Goal: Transaction & Acquisition: Book appointment/travel/reservation

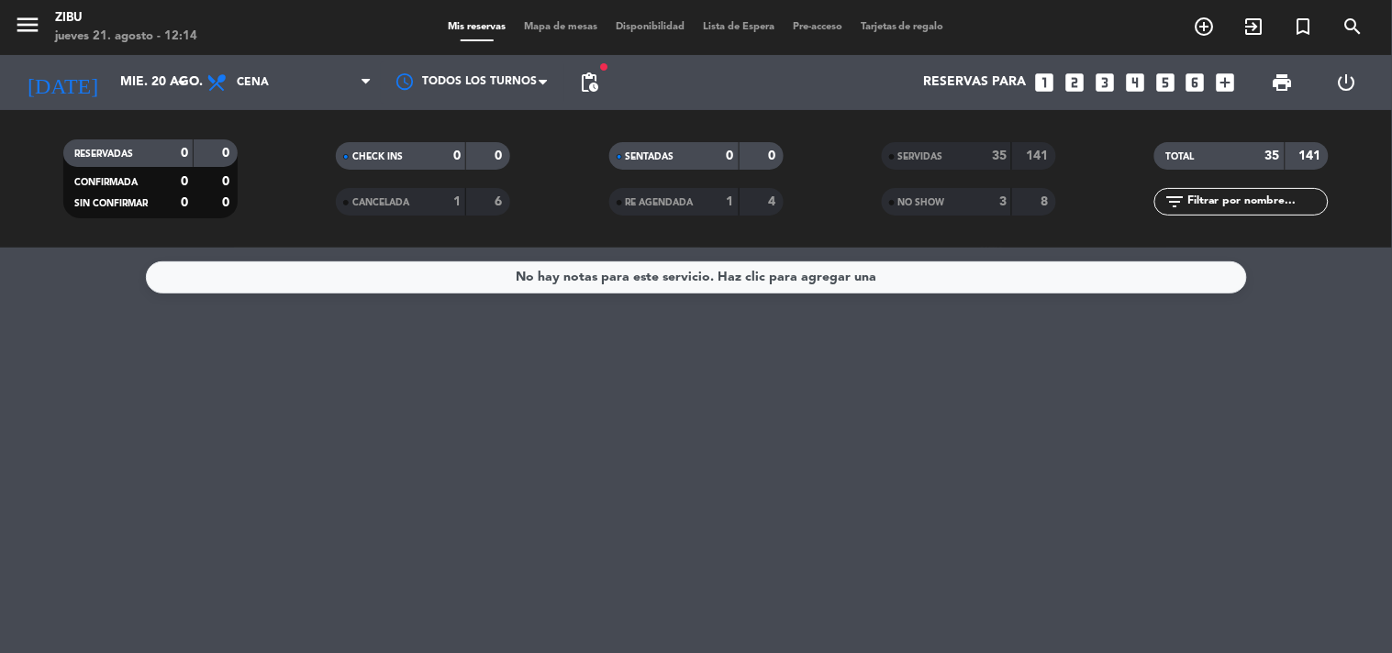
click at [1082, 86] on icon "looks_two" at bounding box center [1074, 83] width 24 height 24
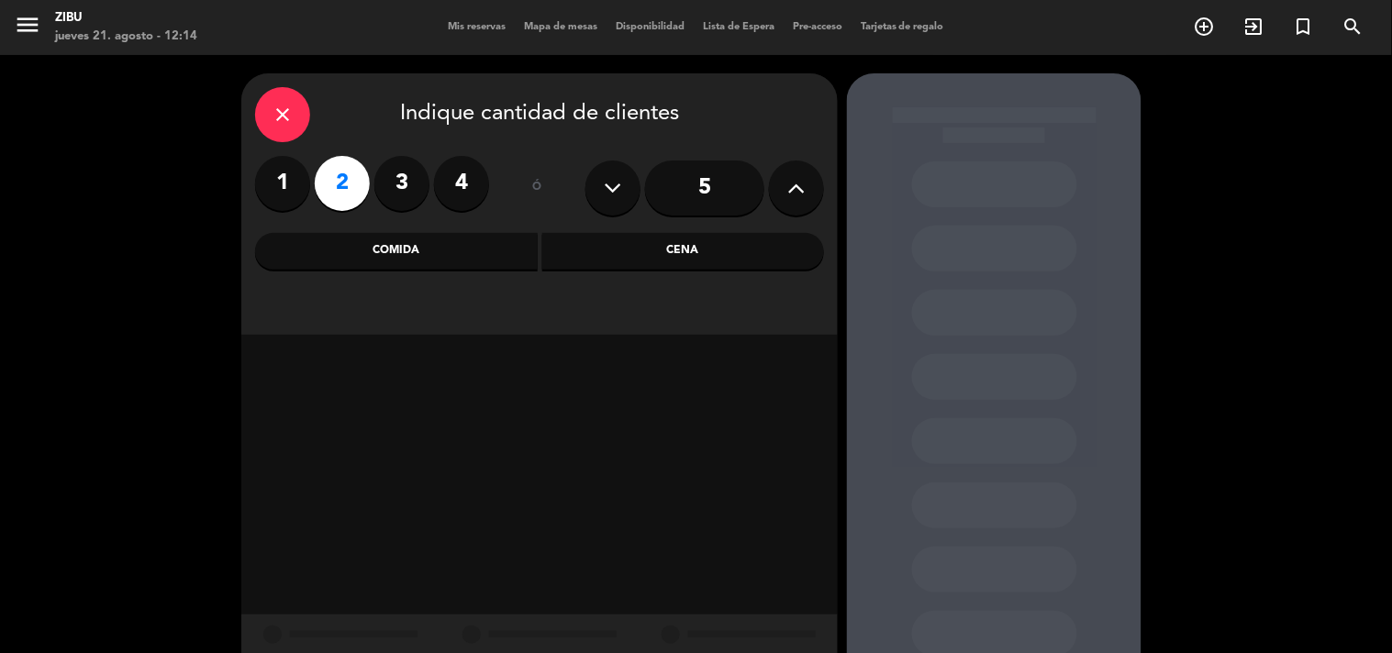
click at [654, 250] on div "Cena" at bounding box center [683, 251] width 283 height 37
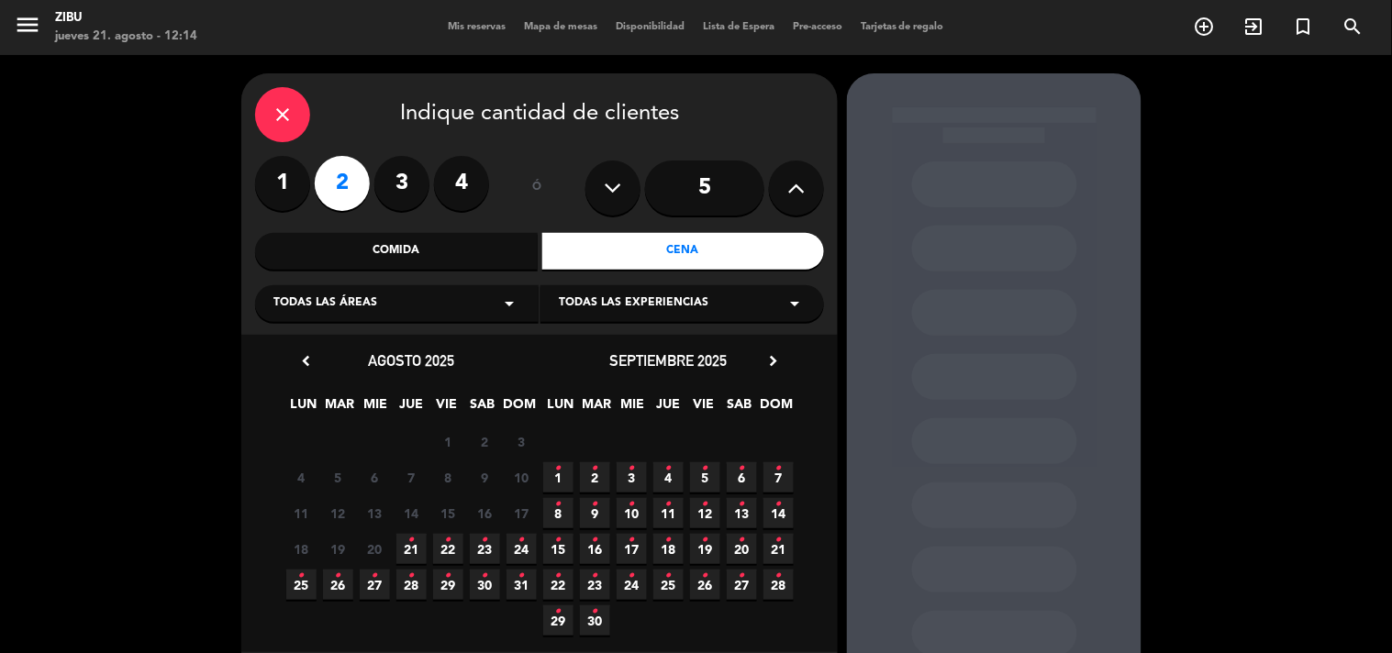
click at [442, 551] on span "22 •" at bounding box center [448, 549] width 30 height 30
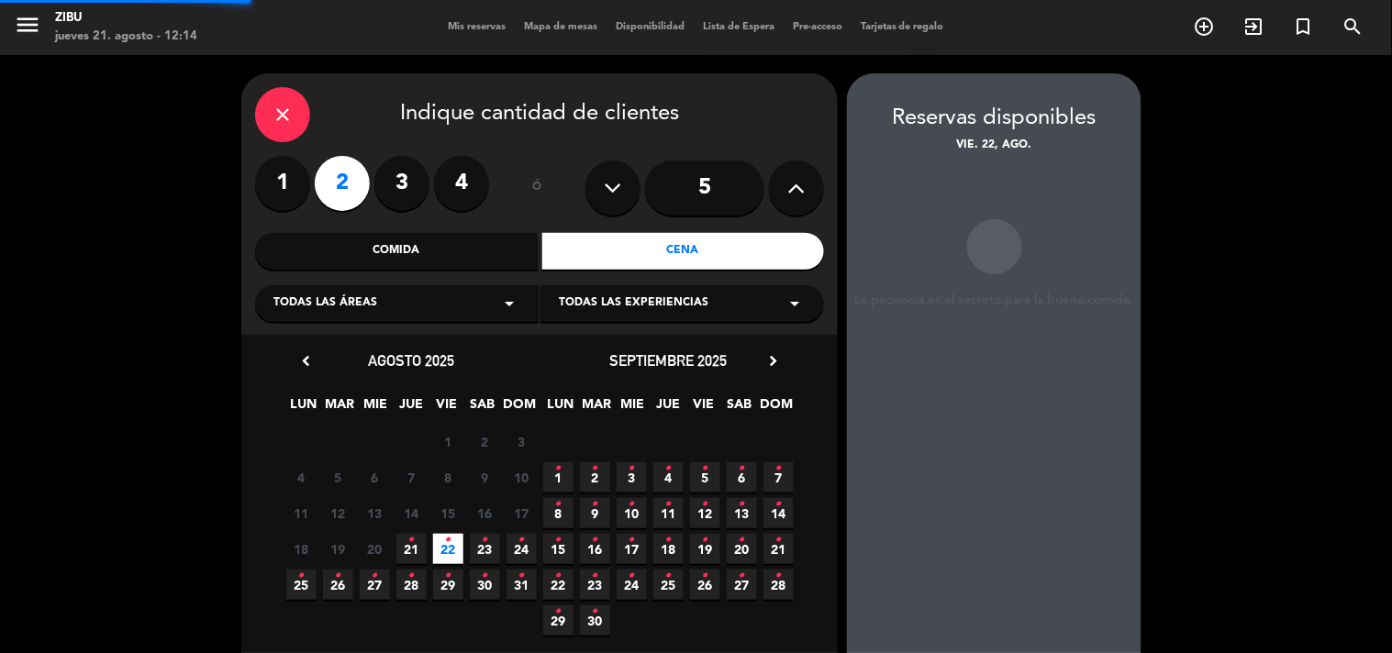
scroll to position [73, 0]
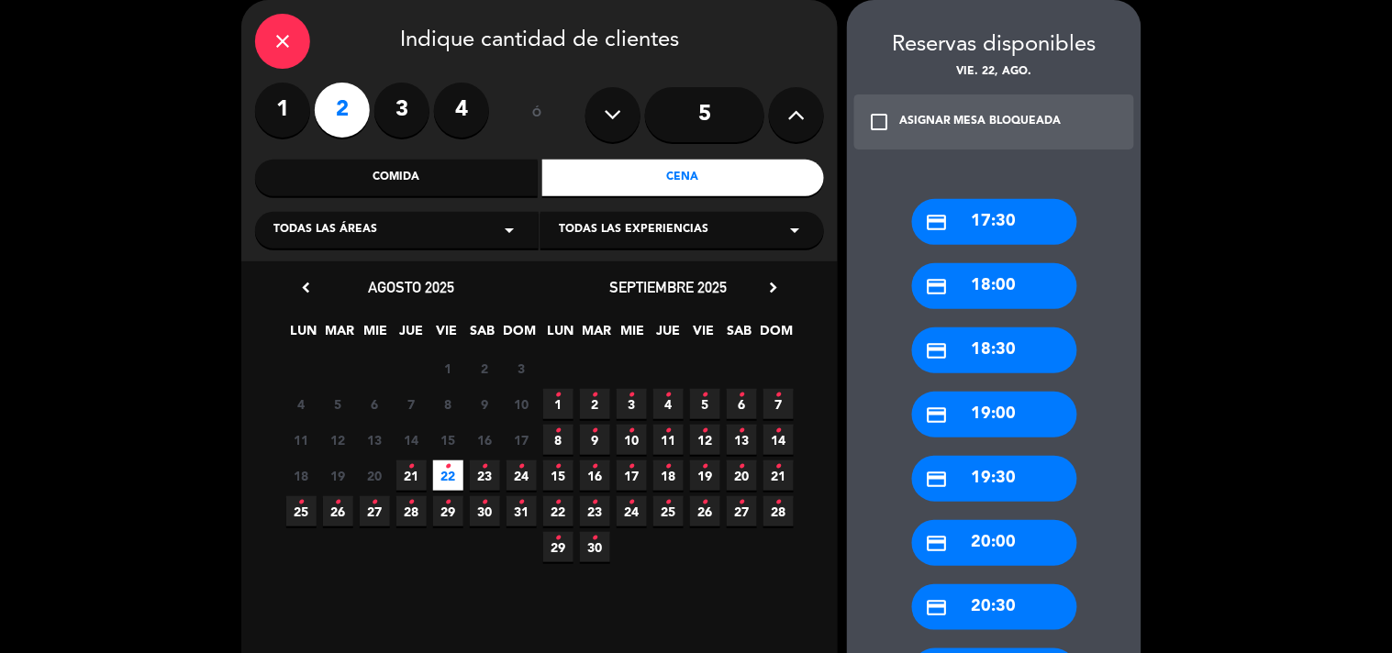
click at [1141, 510] on booking-flow-slot-selector "Reservas disponibles vie. 22, ago. check_box_outline_blank ASIGNAR MESA BLOQUEA…" at bounding box center [999, 556] width 304 height 1113
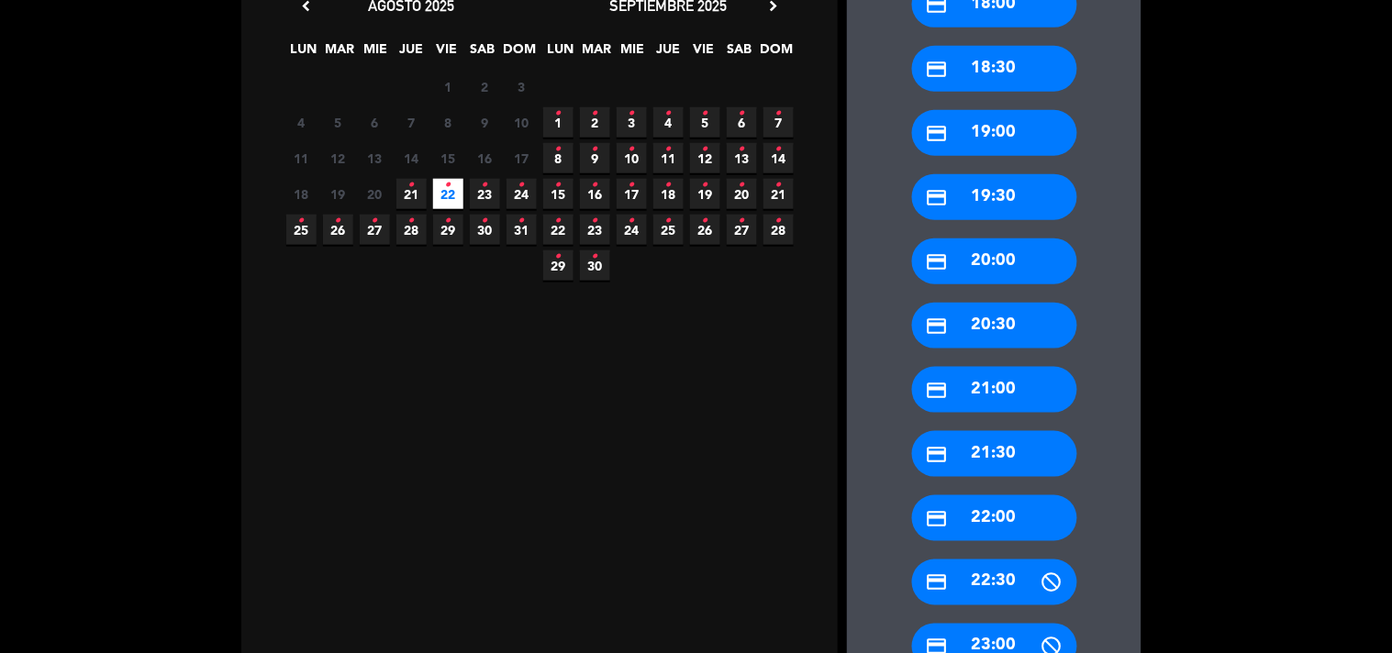
scroll to position [359, 0]
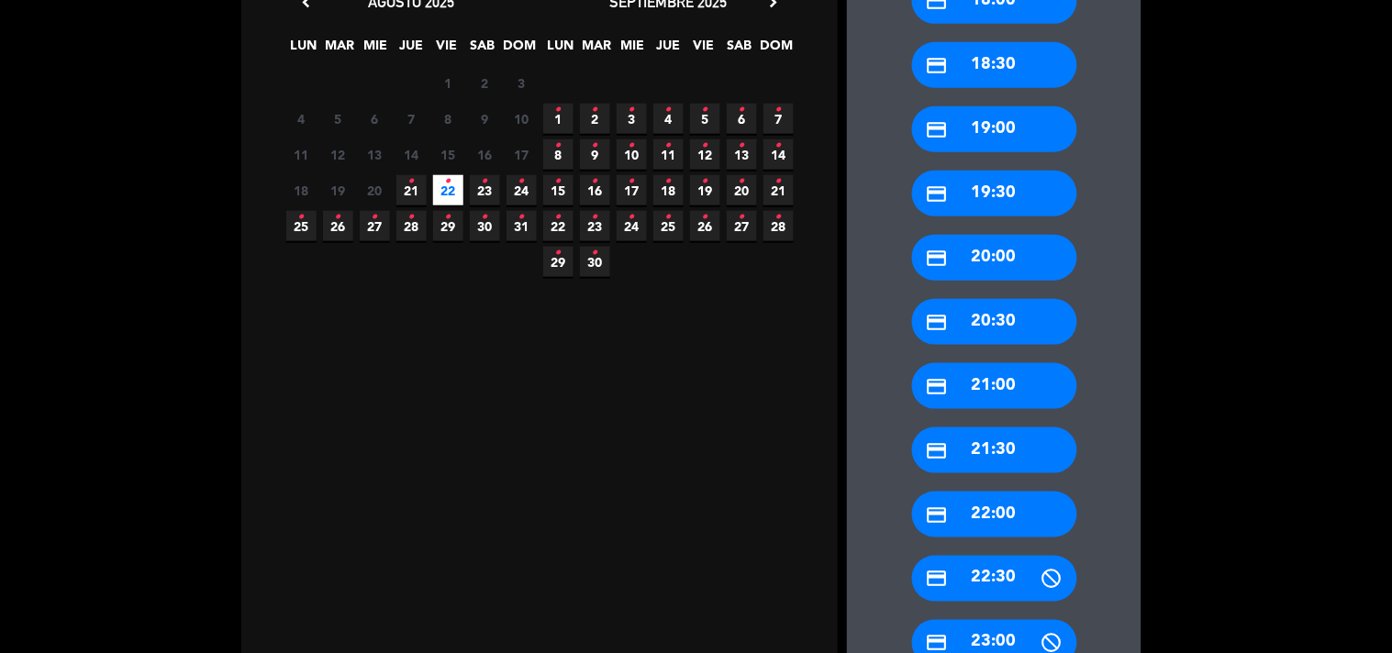
click at [1024, 579] on div "credit_card 22:30" at bounding box center [994, 579] width 165 height 46
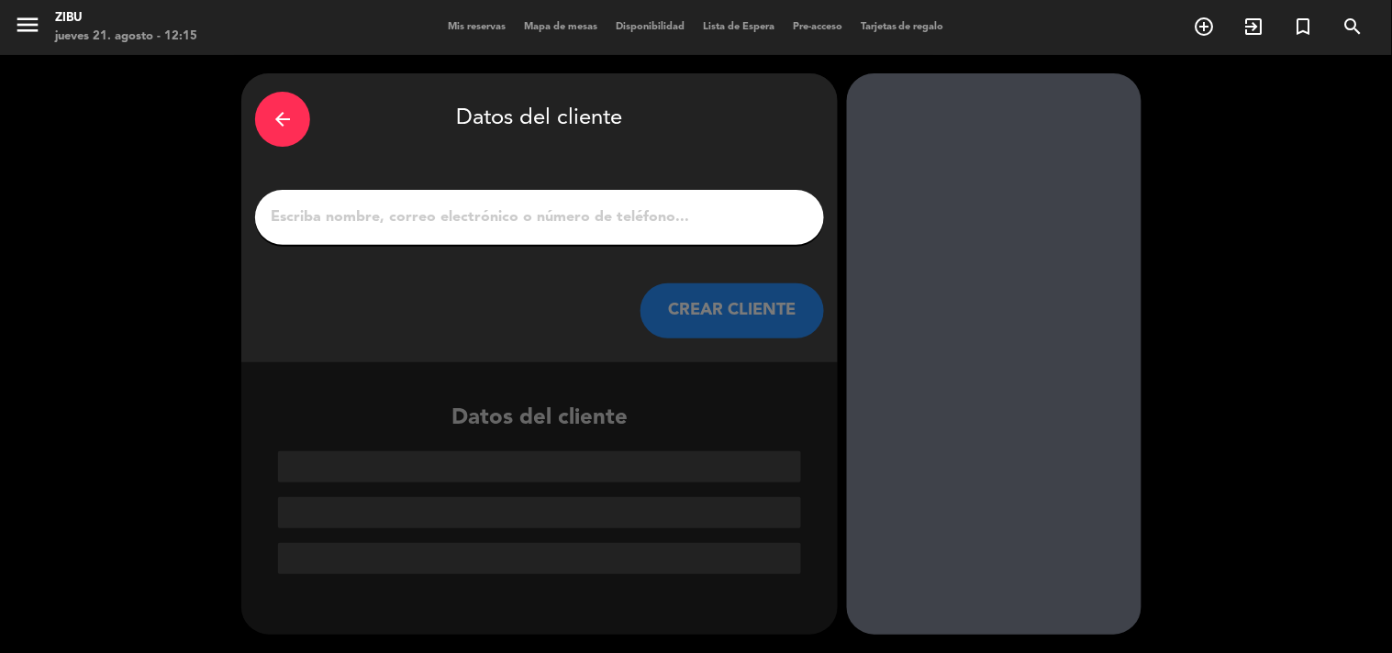
scroll to position [0, 0]
click at [328, 232] on div at bounding box center [539, 217] width 569 height 55
click at [333, 214] on input "1" at bounding box center [539, 218] width 541 height 26
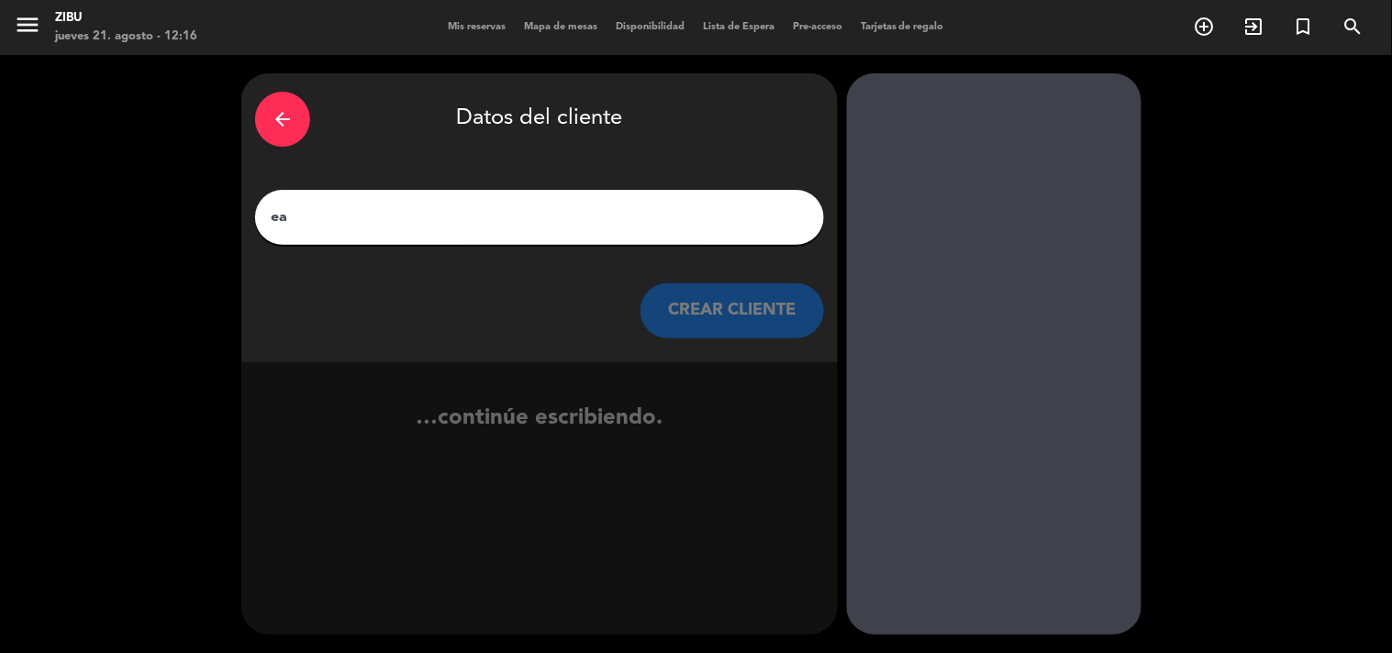
type input "e"
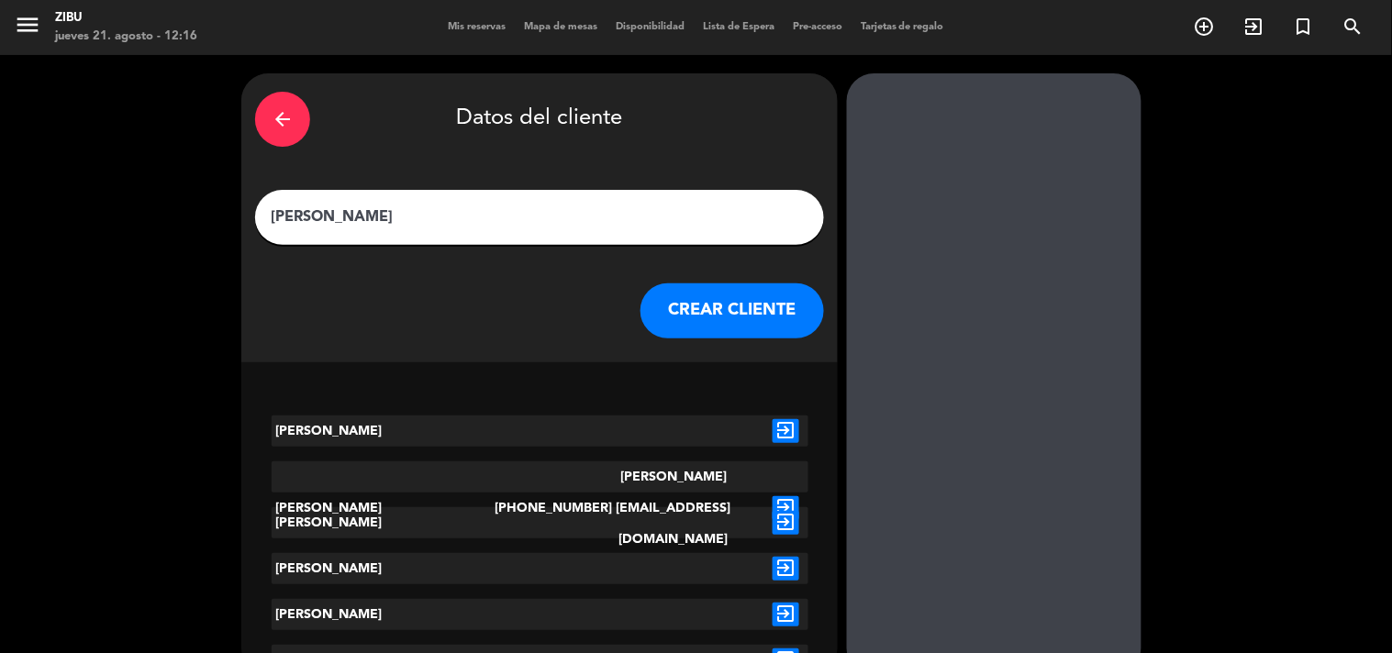
type input "[PERSON_NAME]"
click at [778, 319] on button "CREAR CLIENTE" at bounding box center [731, 310] width 183 height 55
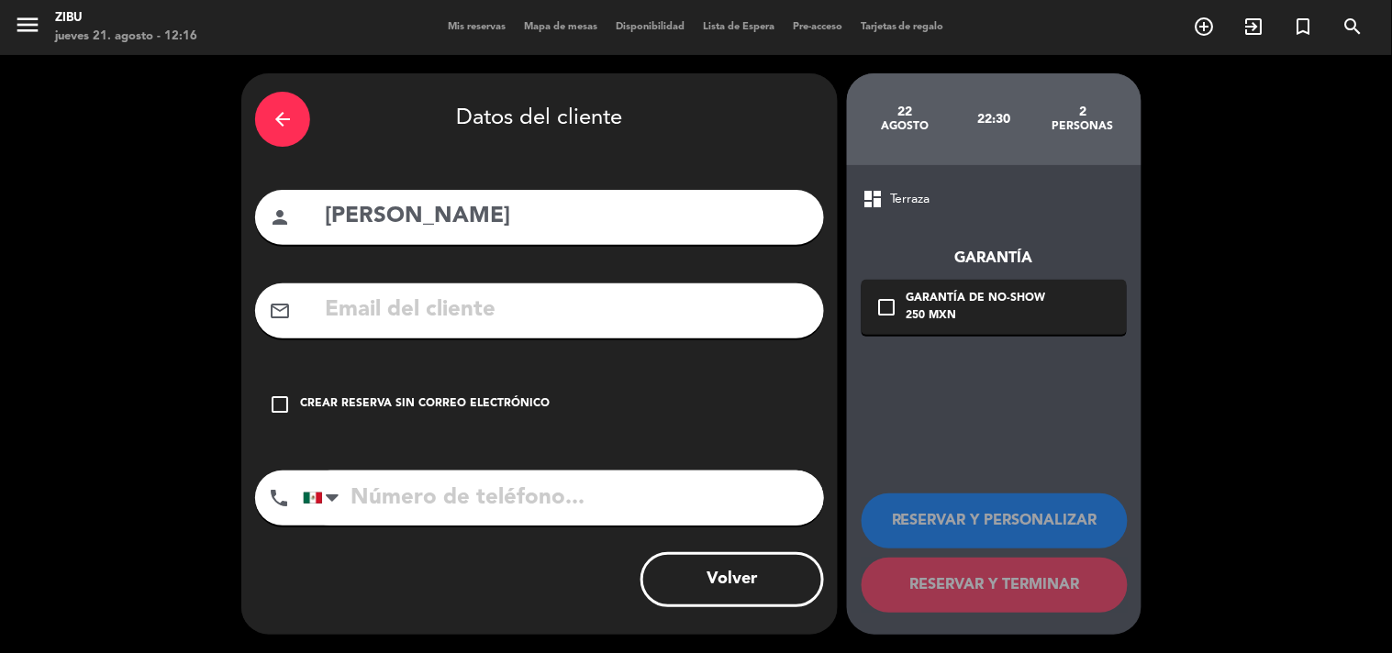
click at [420, 418] on div "check_box_outline_blank Crear reserva sin correo electrónico" at bounding box center [539, 404] width 569 height 55
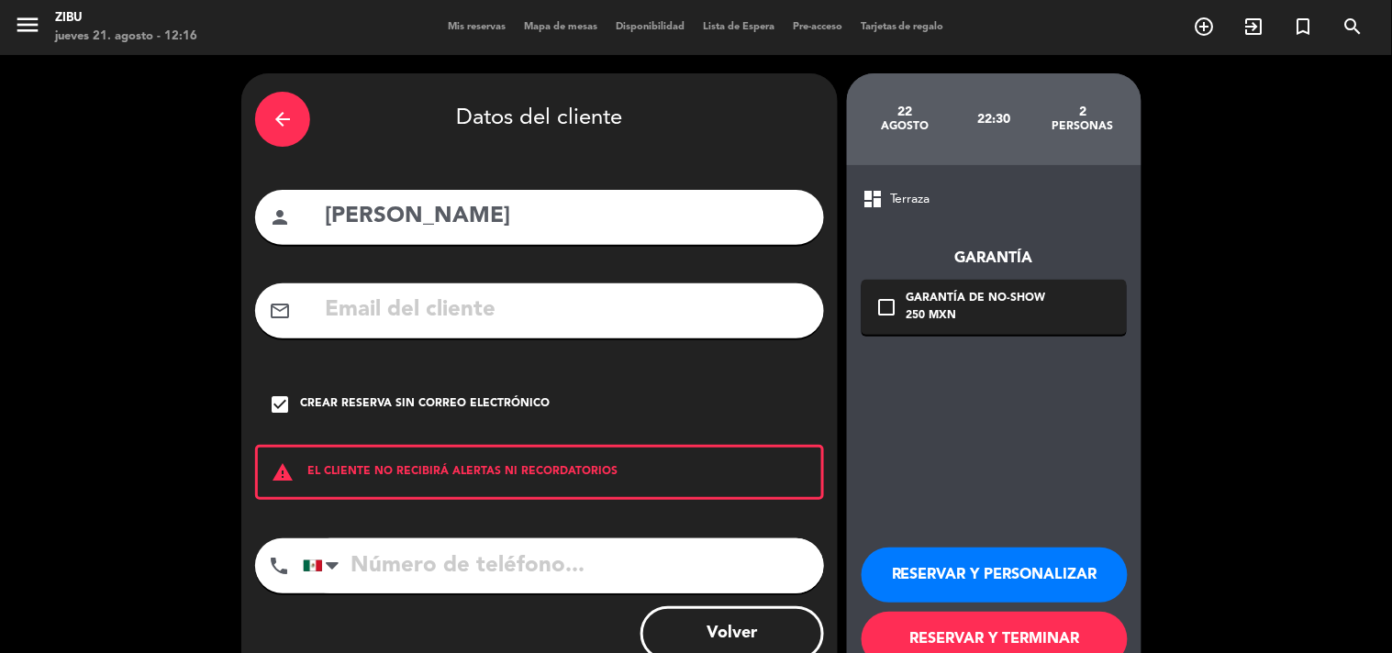
click at [406, 538] on input "tel" at bounding box center [563, 565] width 521 height 55
type input "7441051383"
click at [1057, 566] on button "RESERVAR Y PERSONALIZAR" at bounding box center [994, 575] width 266 height 55
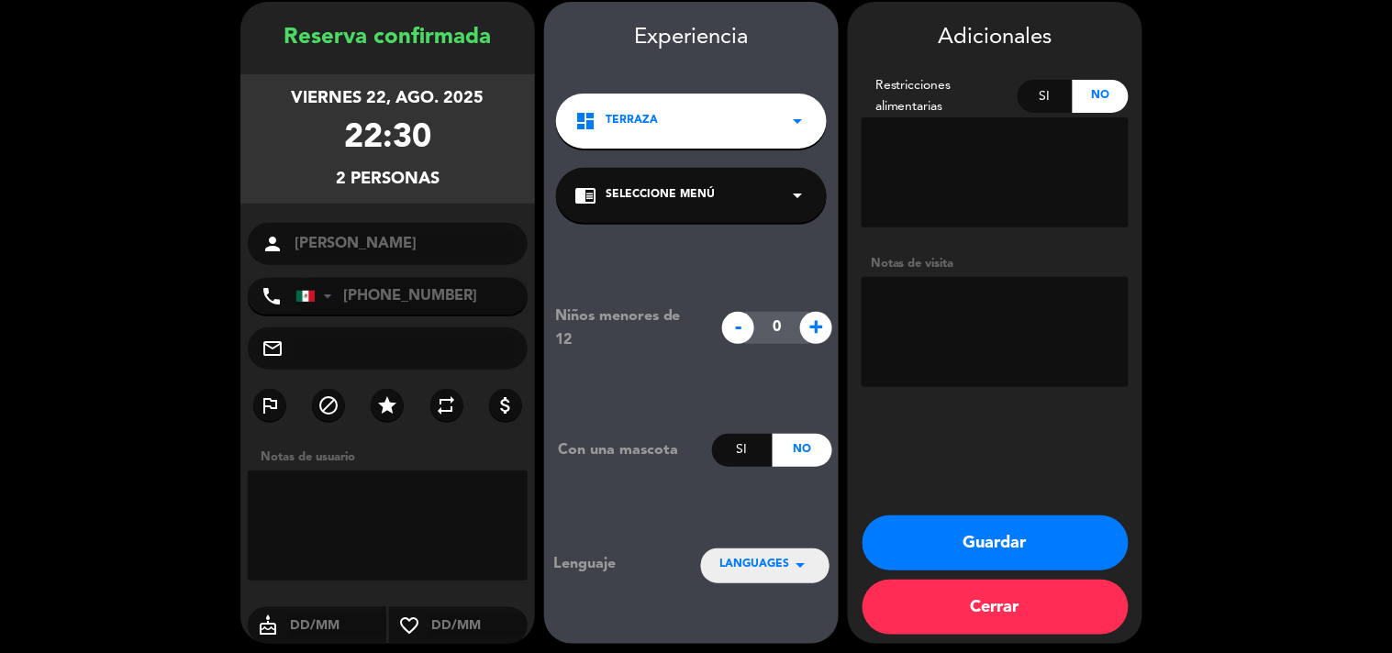
scroll to position [73, 0]
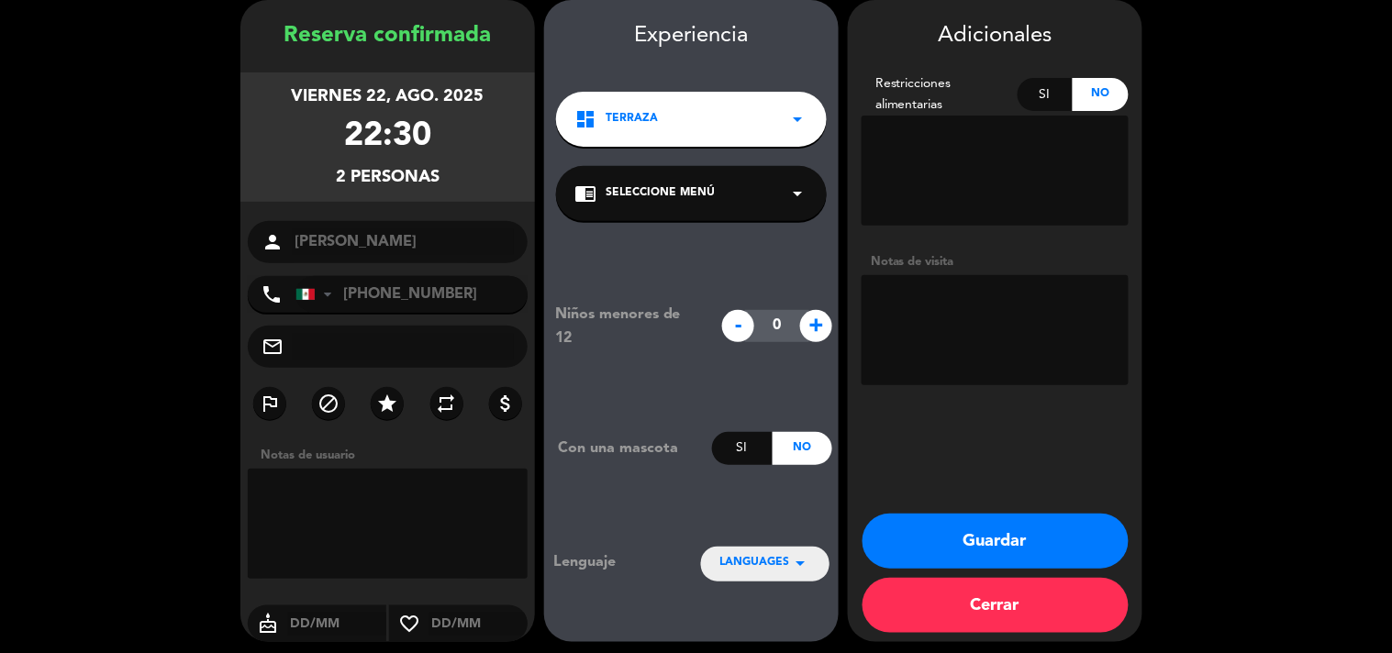
drag, startPoint x: 984, startPoint y: 306, endPoint x: 930, endPoint y: 325, distance: 57.1
click at [930, 325] on textarea at bounding box center [994, 330] width 267 height 110
type textarea "Cumpleaños"
click at [1055, 527] on button "Guardar" at bounding box center [995, 541] width 266 height 55
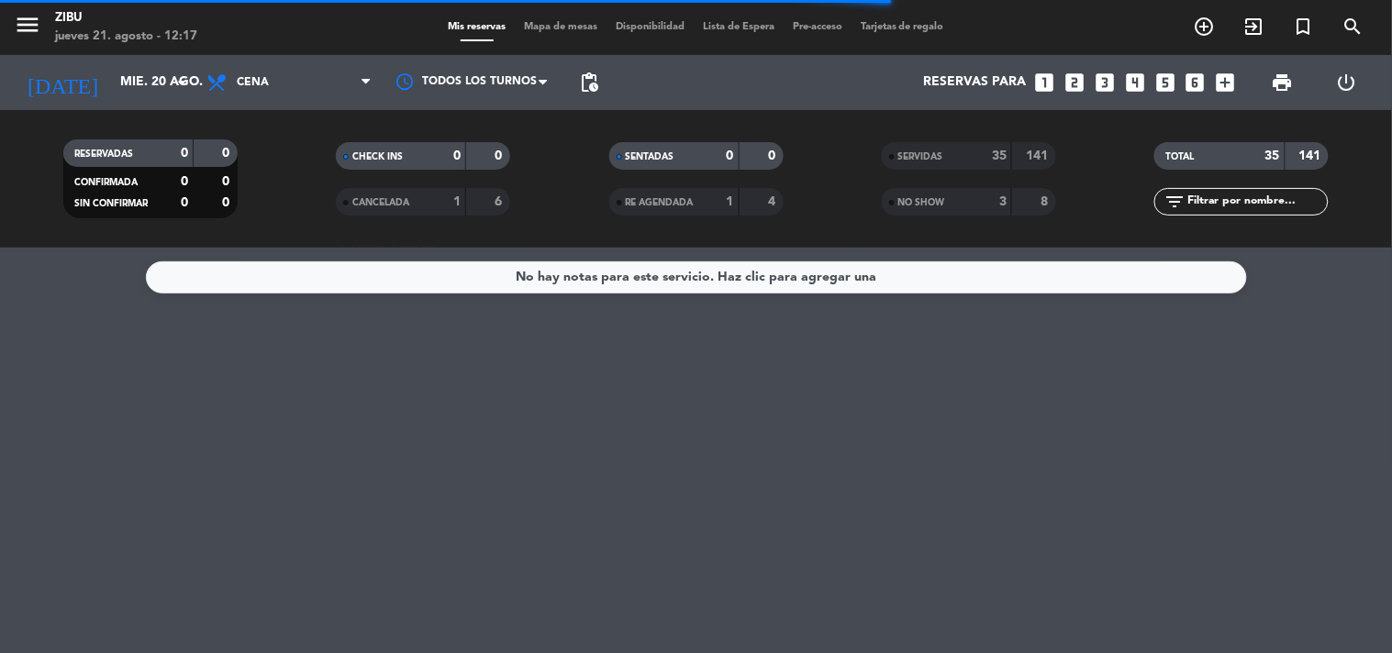
click at [1195, 83] on icon "looks_6" at bounding box center [1195, 83] width 24 height 24
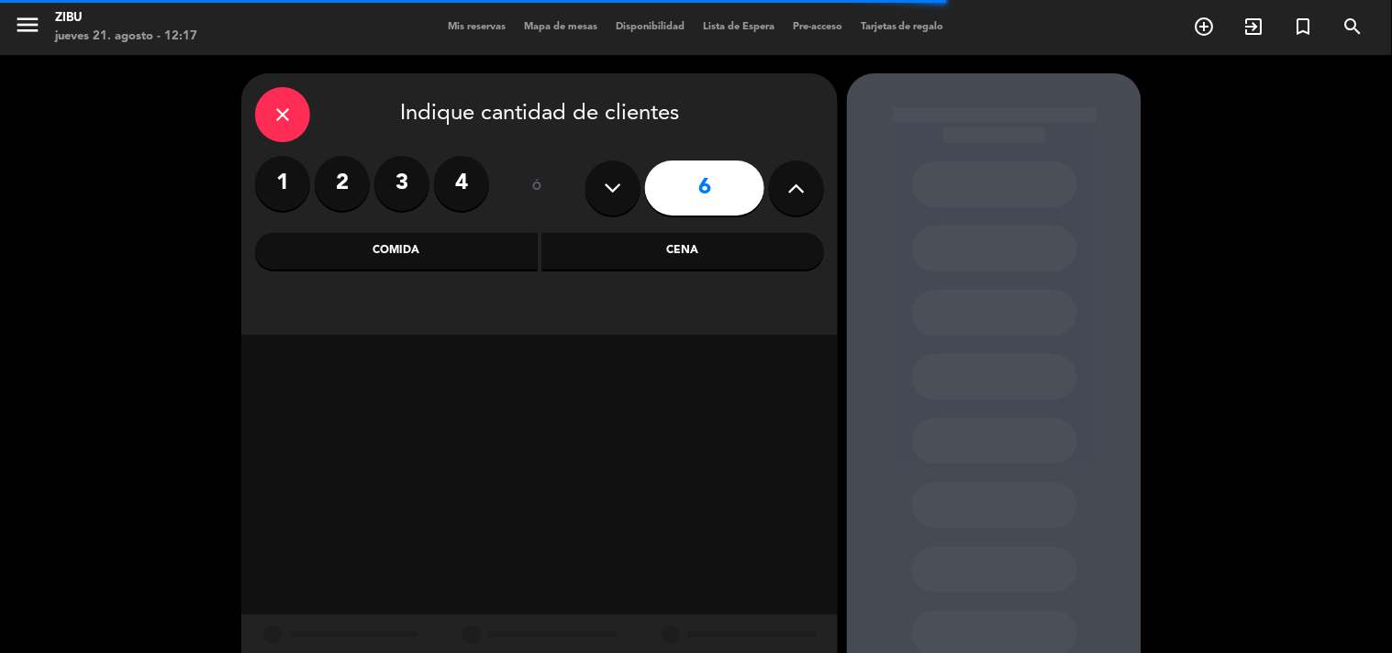
click at [734, 251] on div "Cena" at bounding box center [683, 251] width 283 height 37
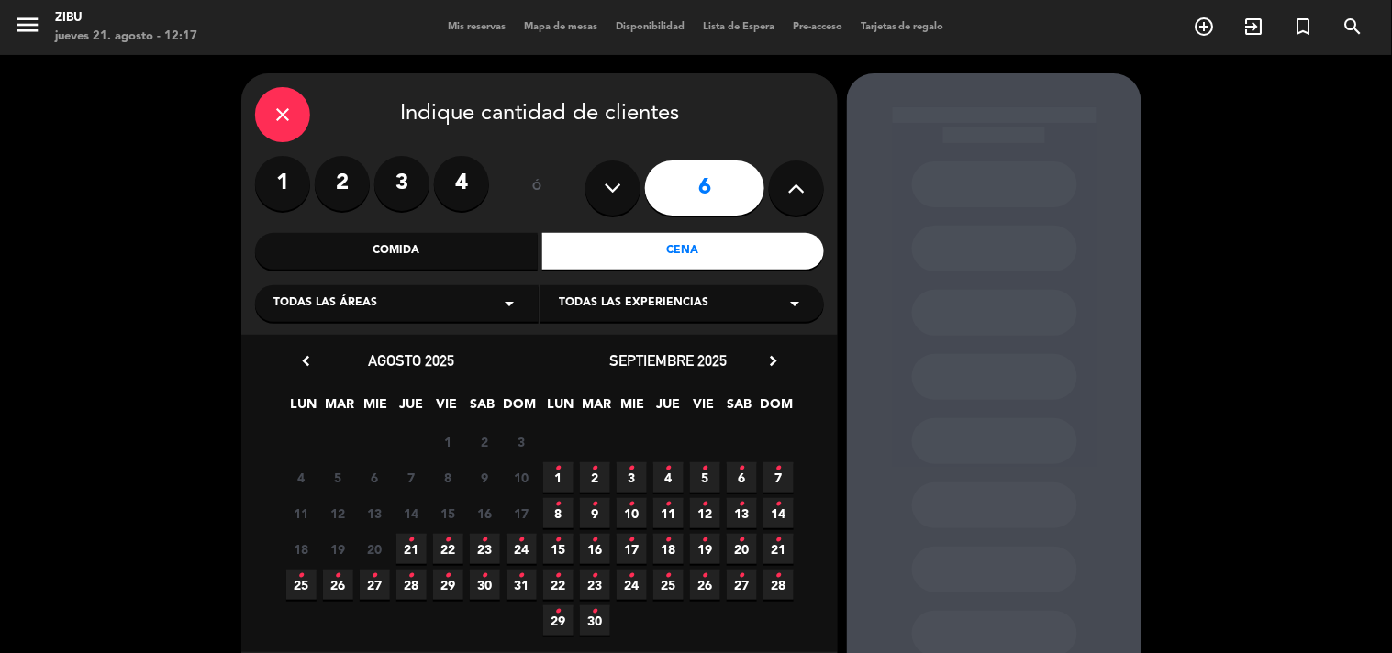
click at [413, 547] on icon "•" at bounding box center [411, 540] width 6 height 29
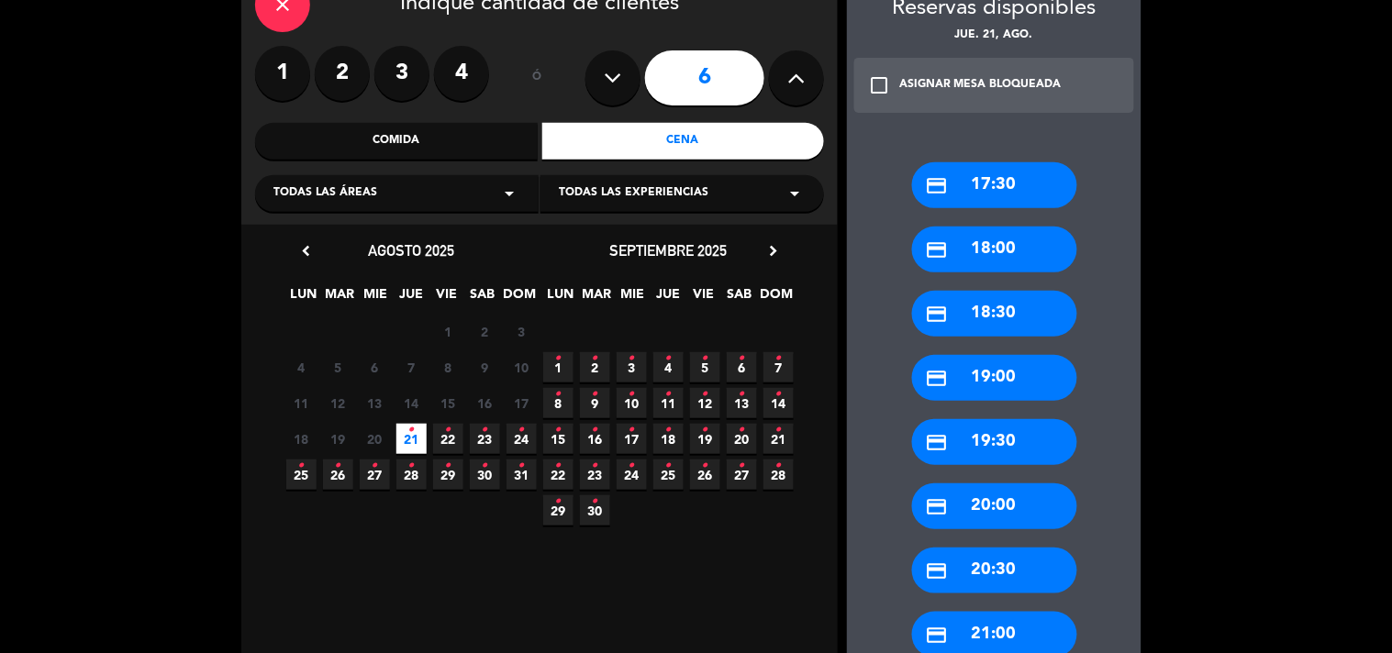
scroll to position [114, 0]
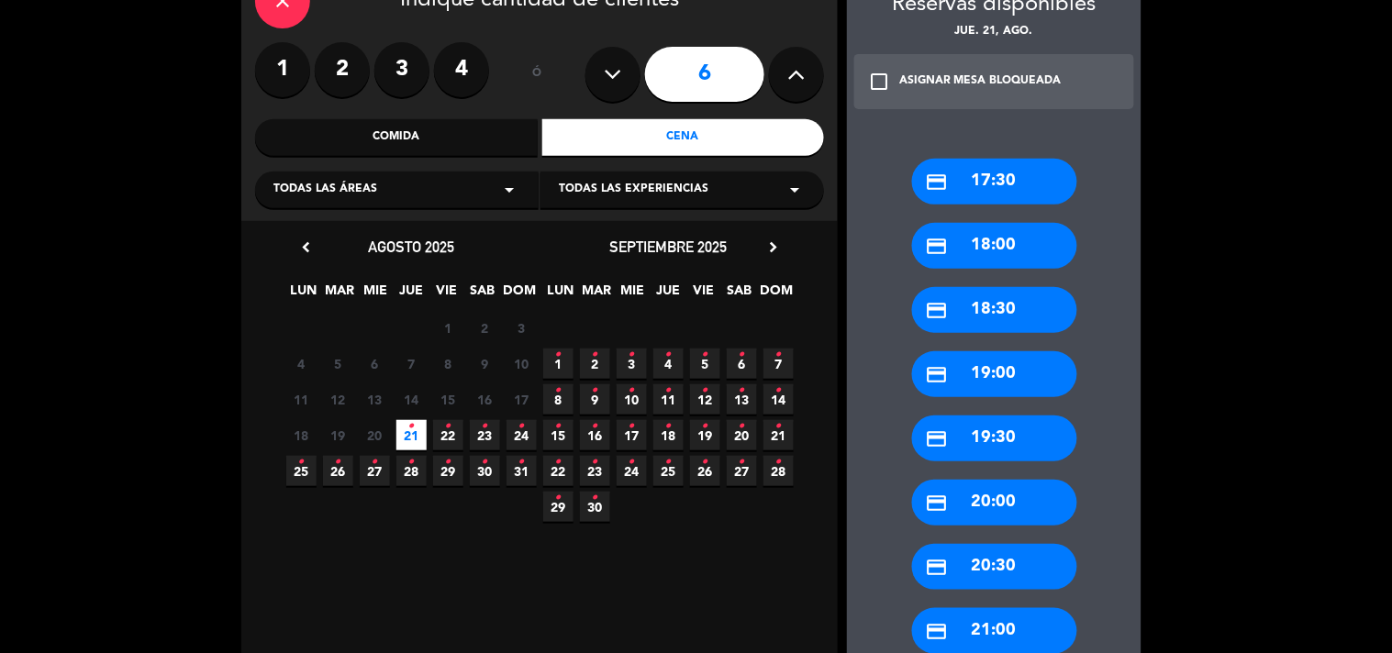
click at [1012, 500] on div "credit_card 20:00" at bounding box center [994, 503] width 165 height 46
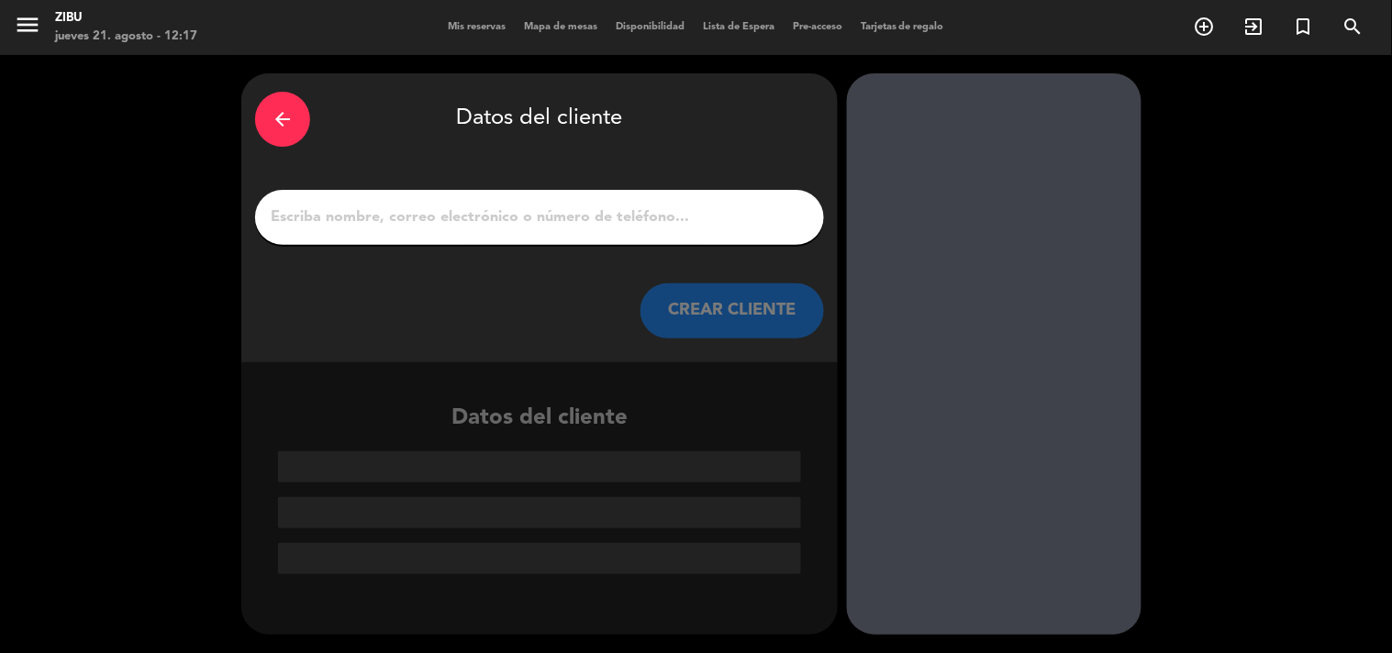
click at [700, 207] on input "1" at bounding box center [539, 218] width 541 height 26
click at [296, 125] on div "arrow_back" at bounding box center [282, 119] width 55 height 55
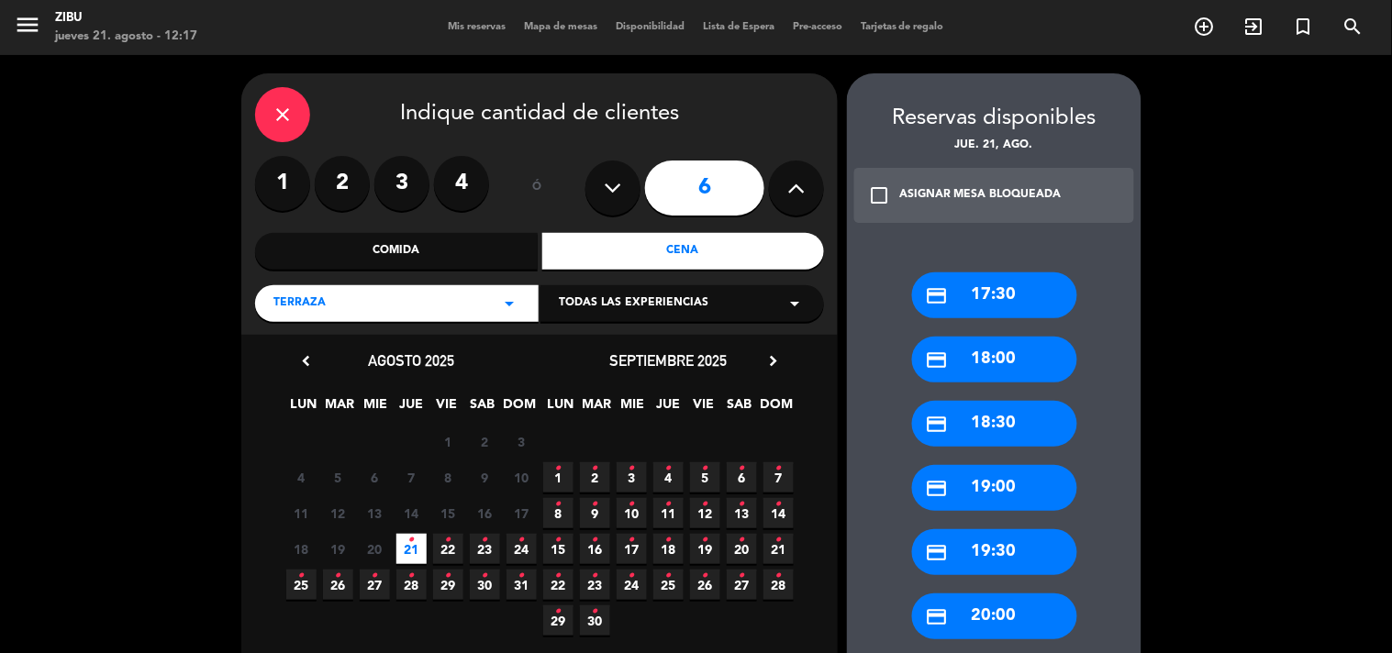
click at [1281, 424] on div "close Indique cantidad de clientes 1 2 3 4 ó 6 Comida Cena Terraza arrow_drop_d…" at bounding box center [696, 629] width 1392 height 1149
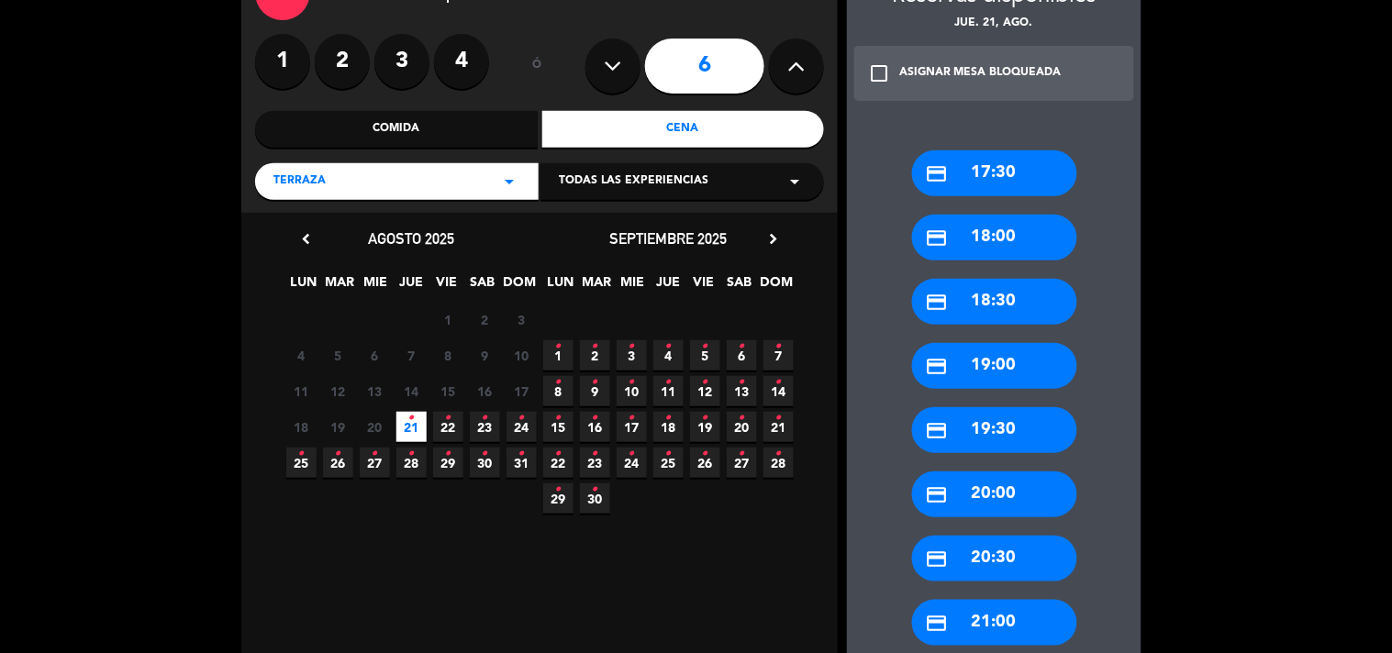
scroll to position [162, 0]
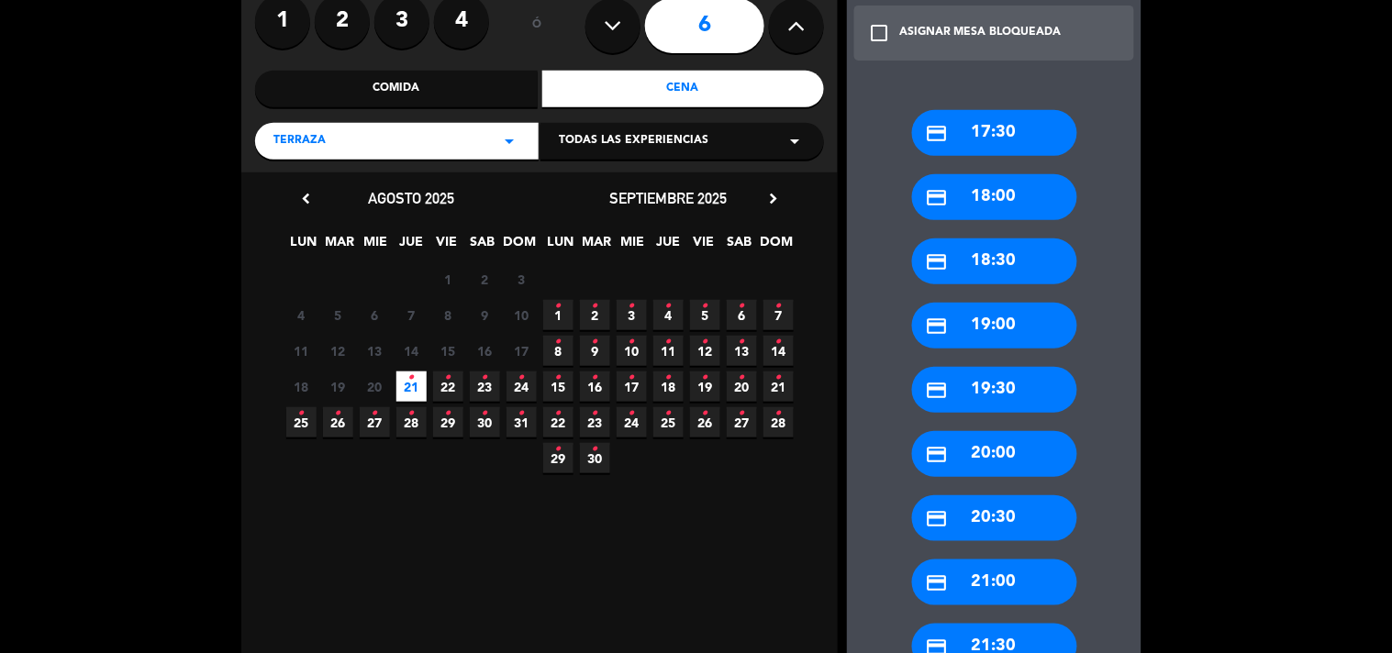
click at [997, 587] on div "credit_card 21:00" at bounding box center [994, 583] width 165 height 46
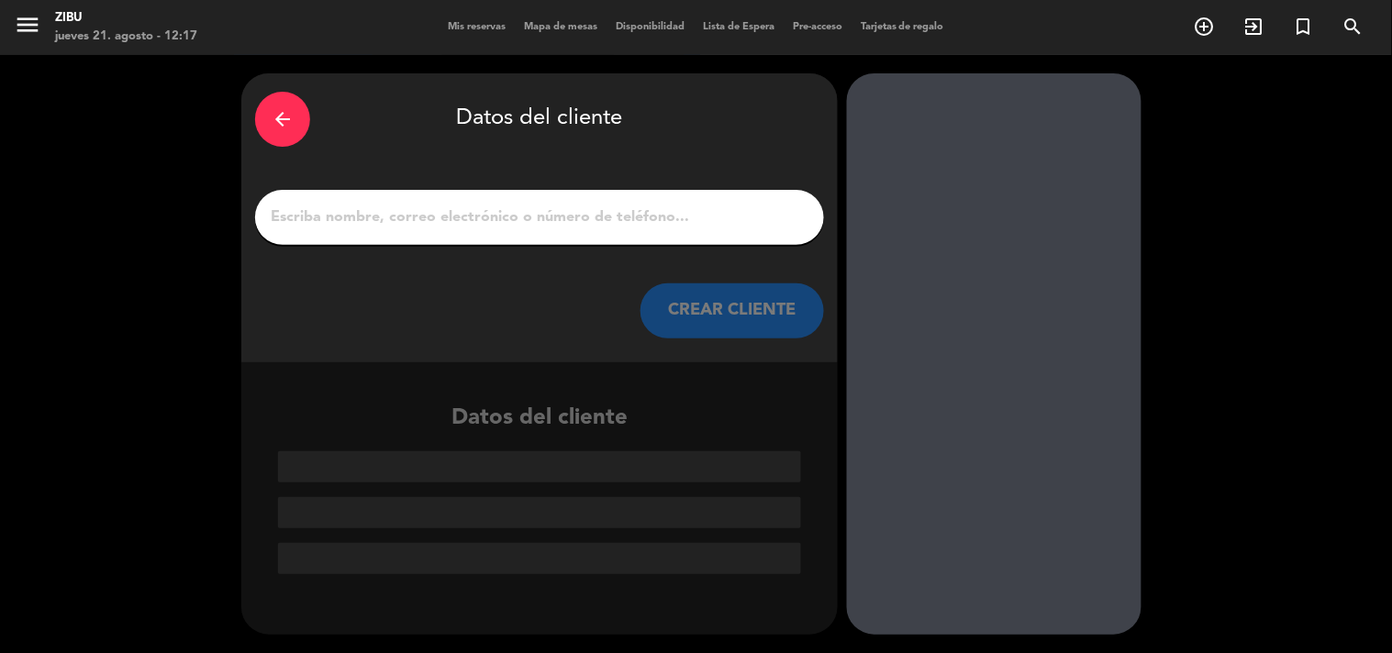
click at [653, 221] on input "1" at bounding box center [539, 218] width 541 height 26
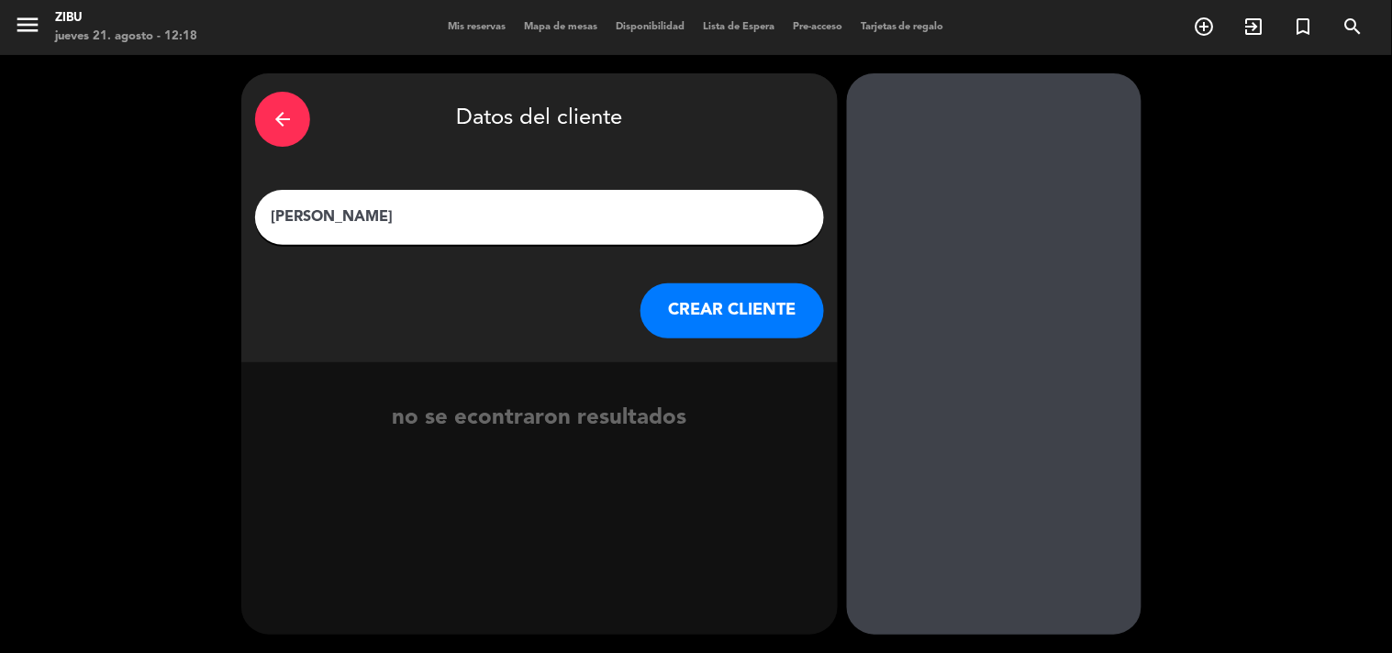
type input "[PERSON_NAME]"
click at [720, 310] on button "CREAR CLIENTE" at bounding box center [731, 310] width 183 height 55
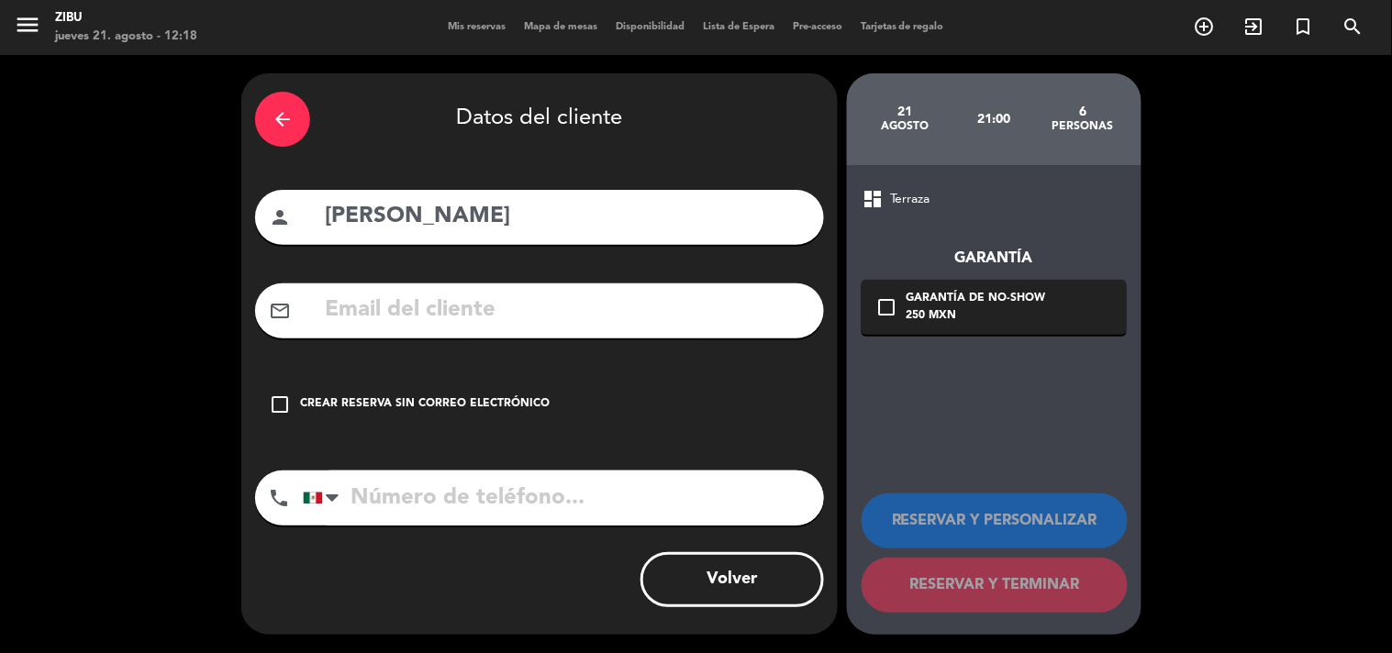
click at [462, 417] on div "check_box_outline_blank Crear reserva sin correo electrónico" at bounding box center [539, 404] width 569 height 55
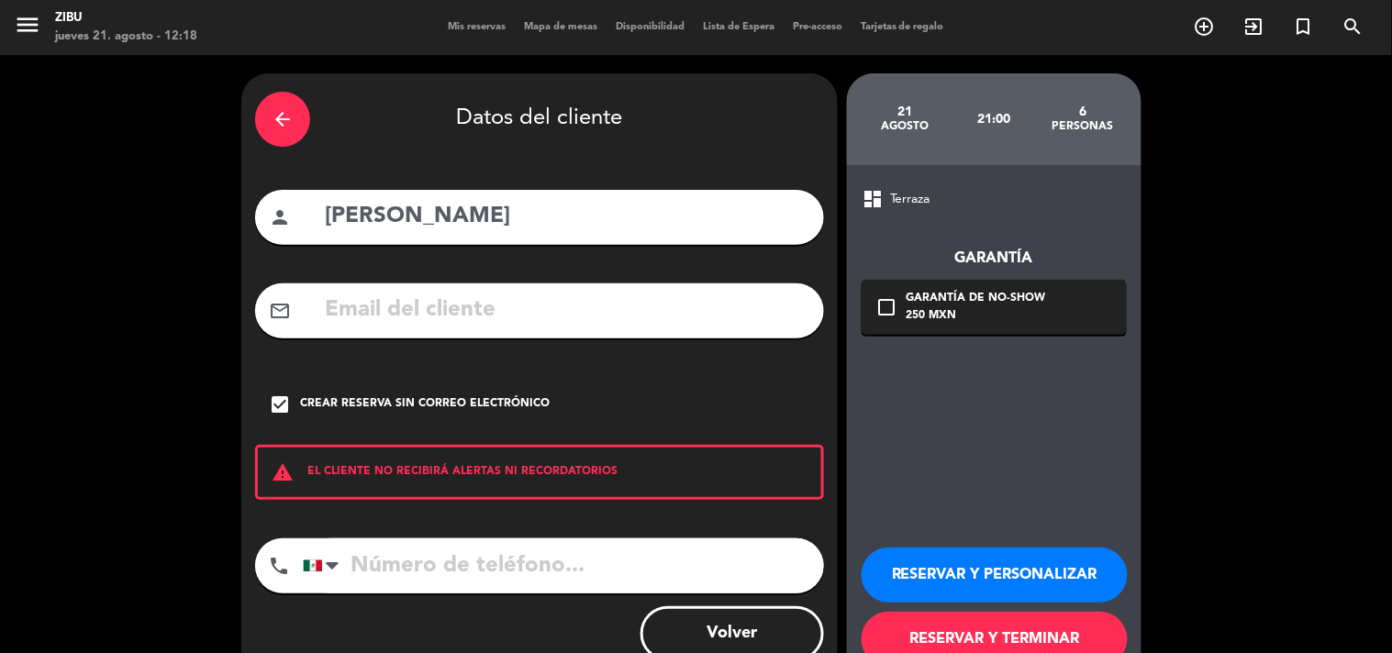
click at [420, 555] on input "tel" at bounding box center [563, 565] width 521 height 55
type input "5611112499"
click at [1044, 571] on button "RESERVAR Y PERSONALIZAR" at bounding box center [994, 575] width 266 height 55
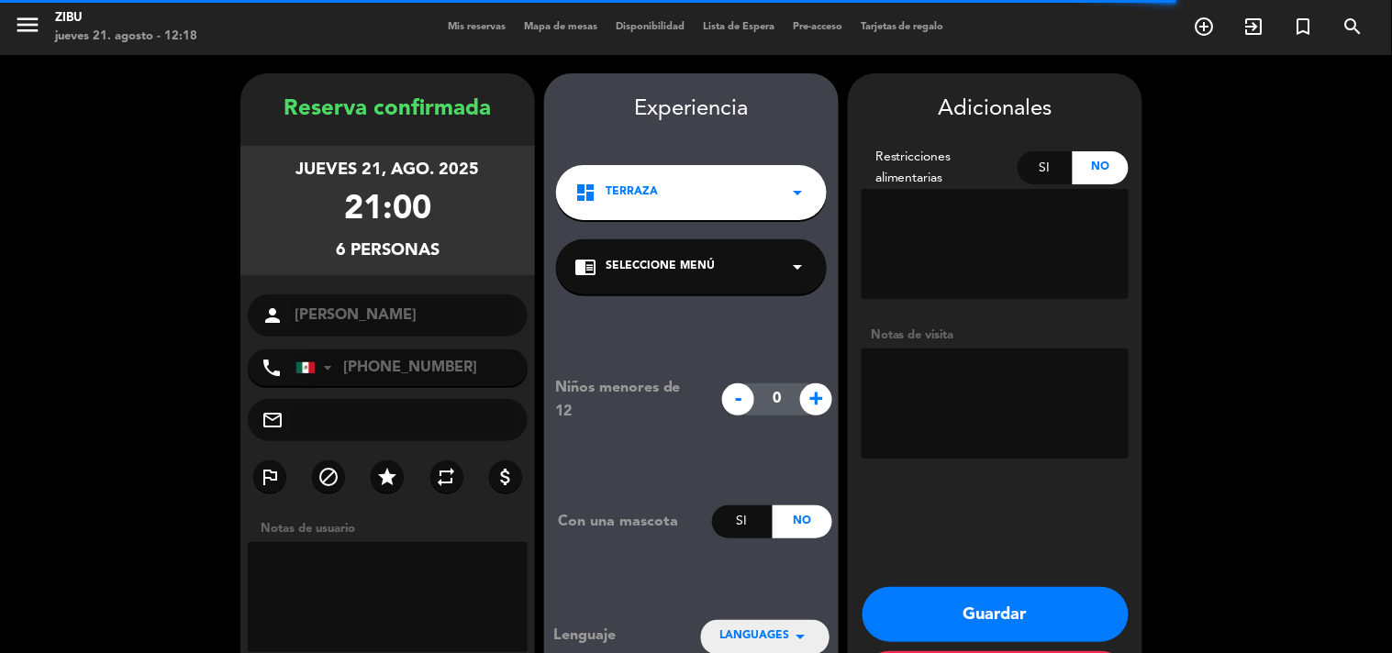
scroll to position [73, 0]
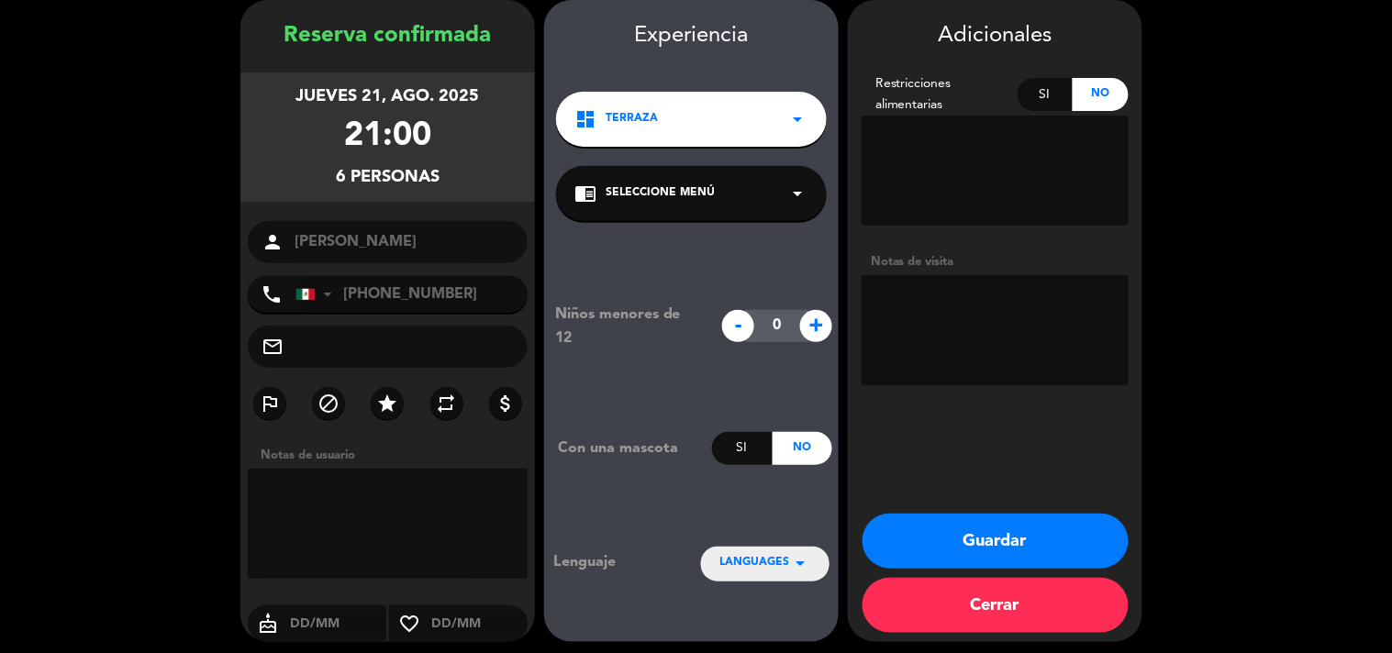
click at [966, 350] on textarea at bounding box center [994, 330] width 267 height 110
type textarea "Cumpleaños"
click at [928, 552] on button "Guardar" at bounding box center [995, 541] width 266 height 55
